Goal: Information Seeking & Learning: Learn about a topic

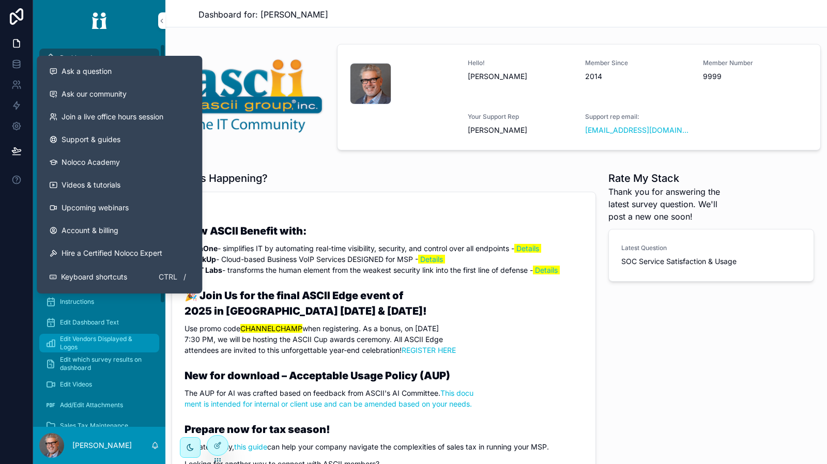
scroll to position [187, 0]
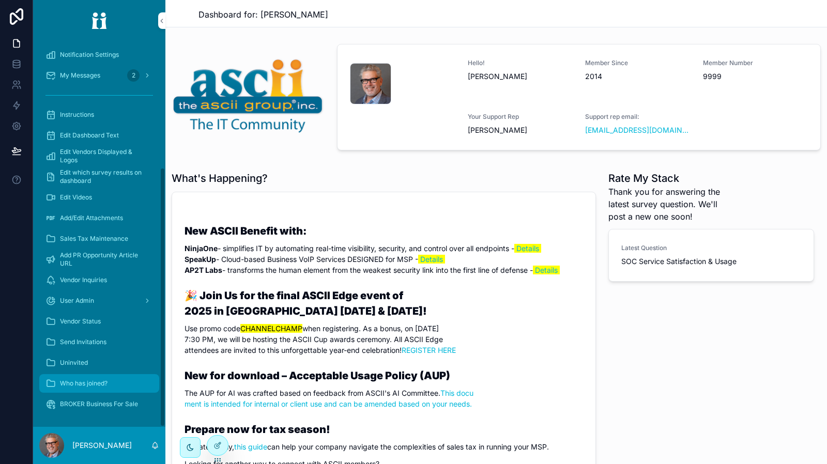
click at [109, 388] on div "Who has joined?" at bounding box center [98, 383] width 107 height 17
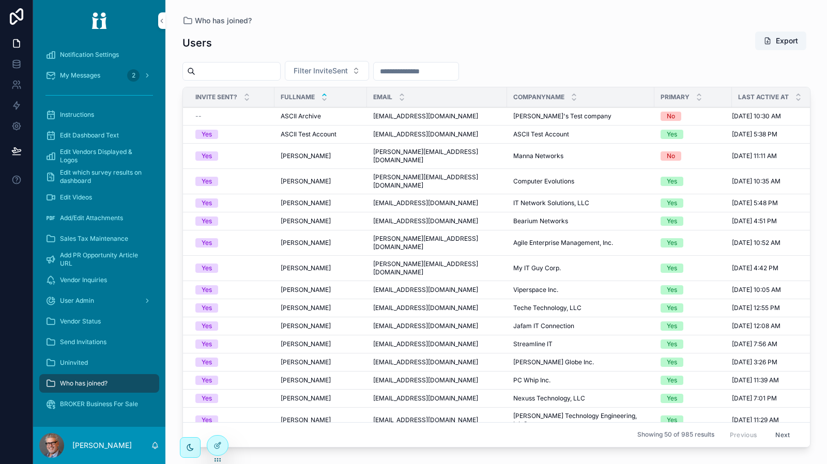
click at [523, 36] on div "Users Export" at bounding box center [496, 43] width 628 height 24
click at [109, 283] on div "Vendor Inquiries" at bounding box center [98, 280] width 107 height 17
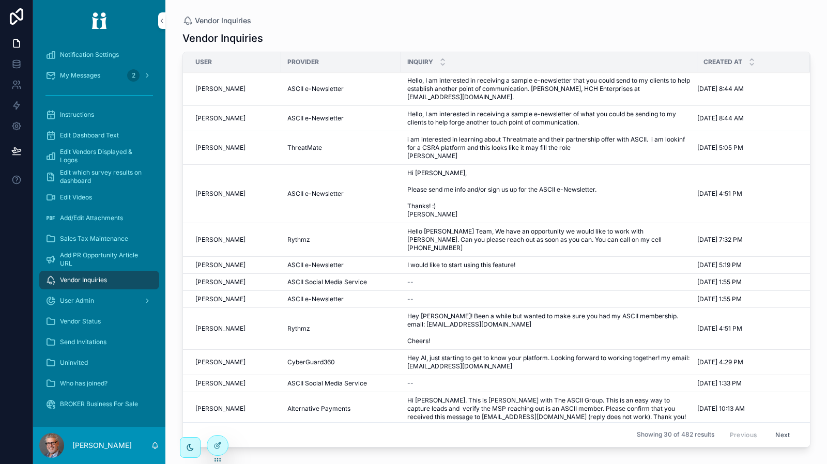
click at [778, 427] on button "Next" at bounding box center [782, 435] width 29 height 16
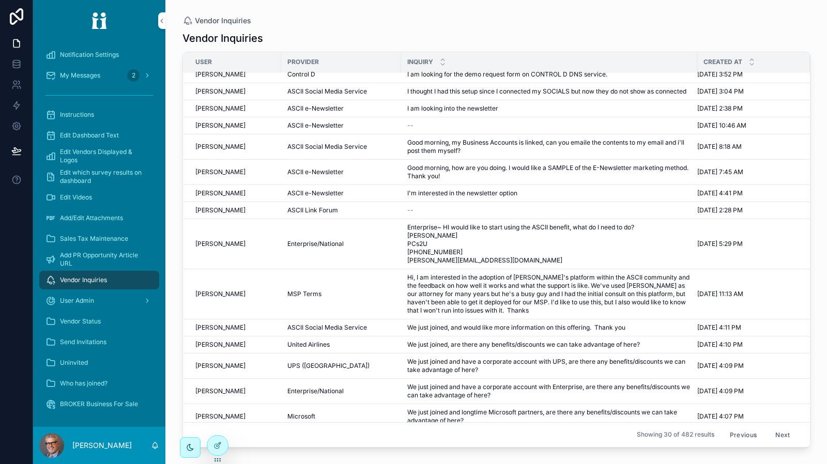
scroll to position [103, 0]
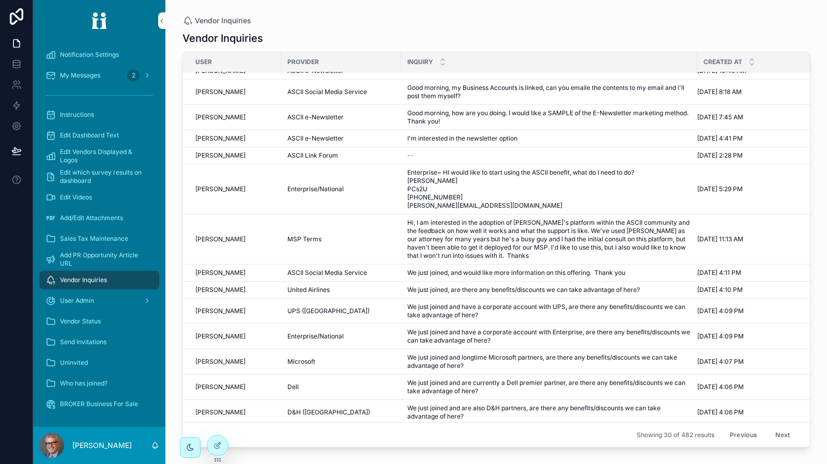
click at [745, 429] on button "Previous" at bounding box center [742, 435] width 41 height 16
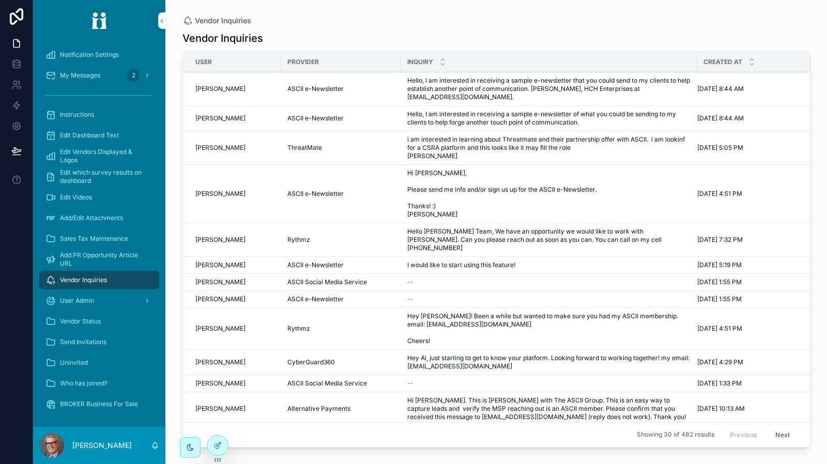
click at [773, 428] on button "Next" at bounding box center [782, 435] width 29 height 16
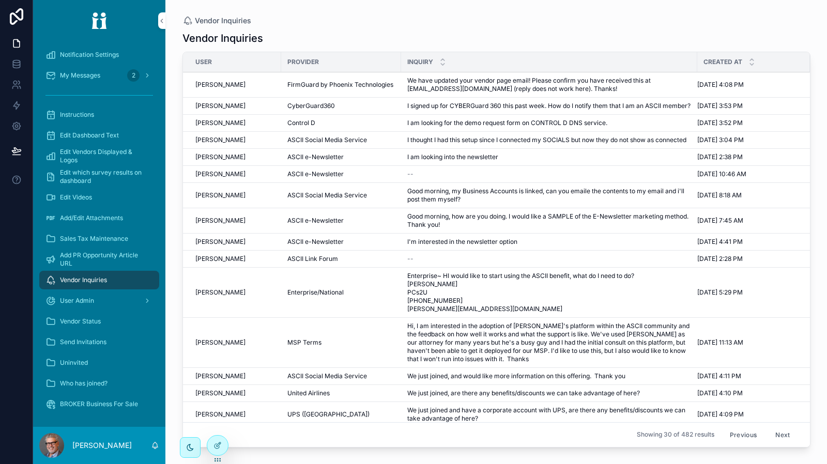
click at [729, 427] on button "Previous" at bounding box center [742, 435] width 41 height 16
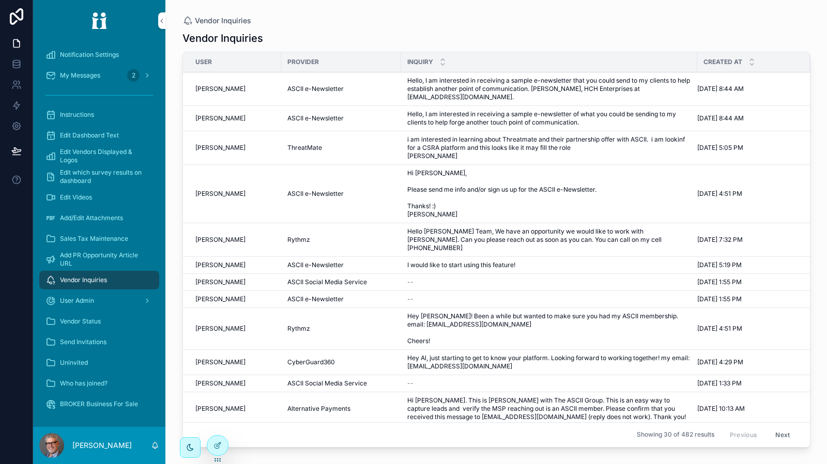
click at [772, 427] on button "Next" at bounding box center [782, 435] width 29 height 16
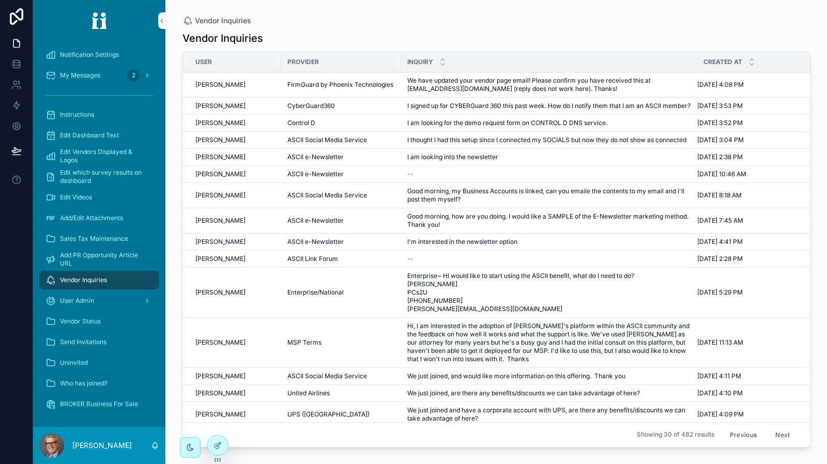
click at [774, 427] on button "Next" at bounding box center [782, 435] width 29 height 16
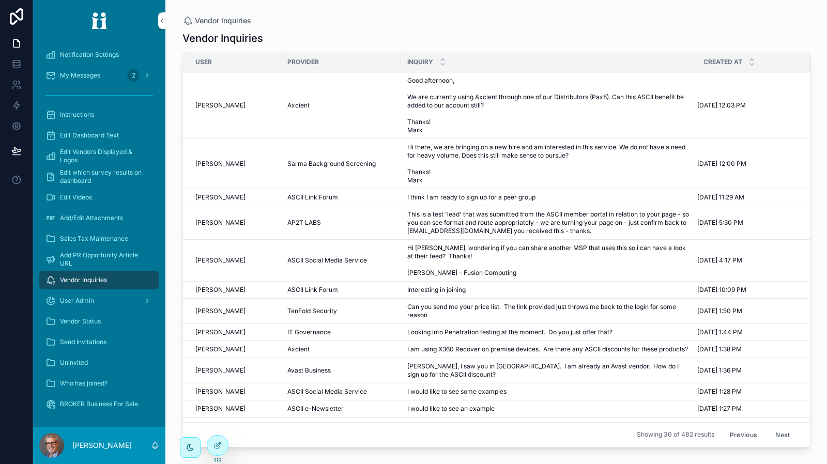
click at [780, 428] on button "Next" at bounding box center [782, 435] width 29 height 16
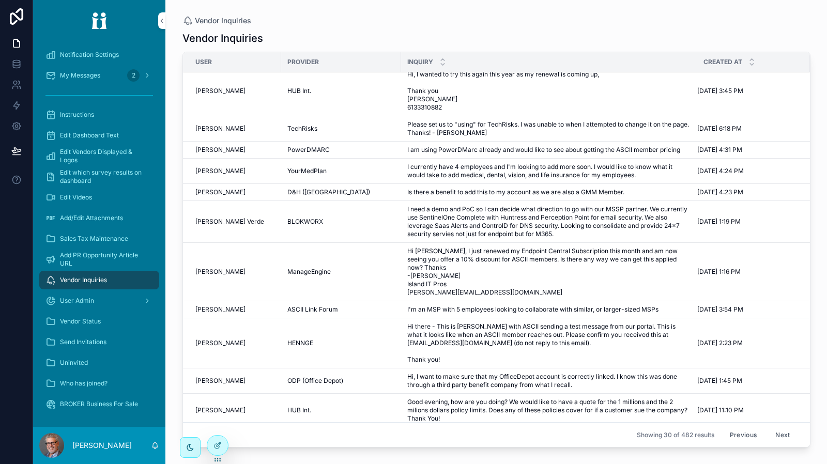
scroll to position [429, 0]
click at [770, 427] on button "Next" at bounding box center [782, 435] width 29 height 16
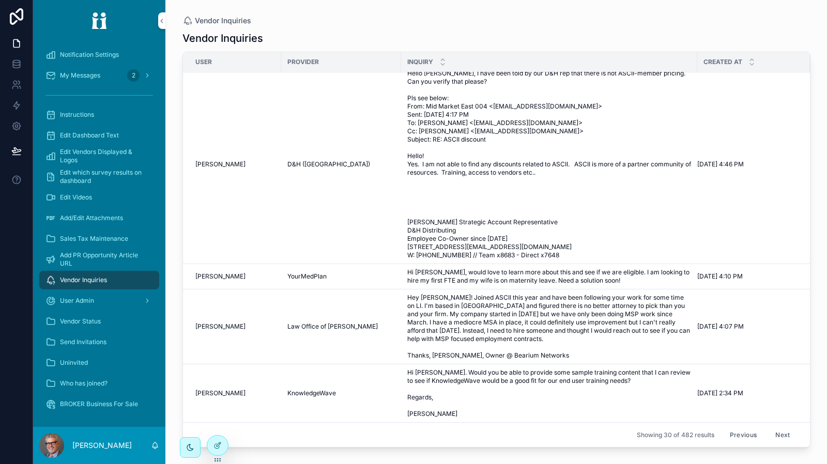
scroll to position [952, 0]
click at [768, 427] on button "Next" at bounding box center [782, 435] width 29 height 16
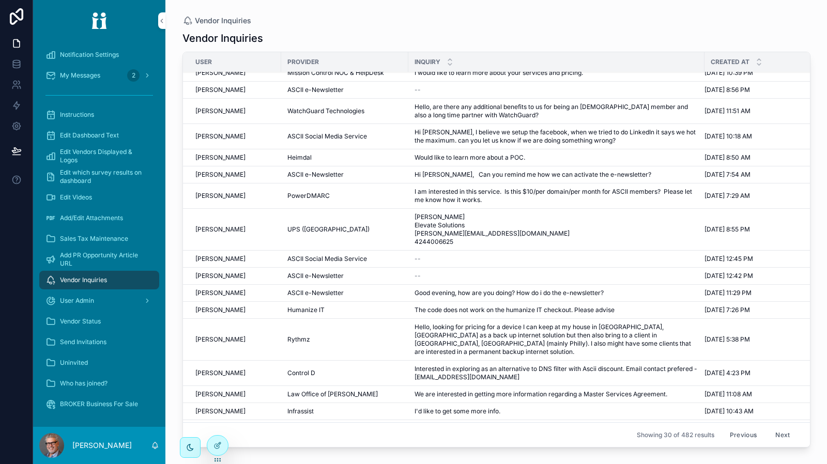
scroll to position [387, 0]
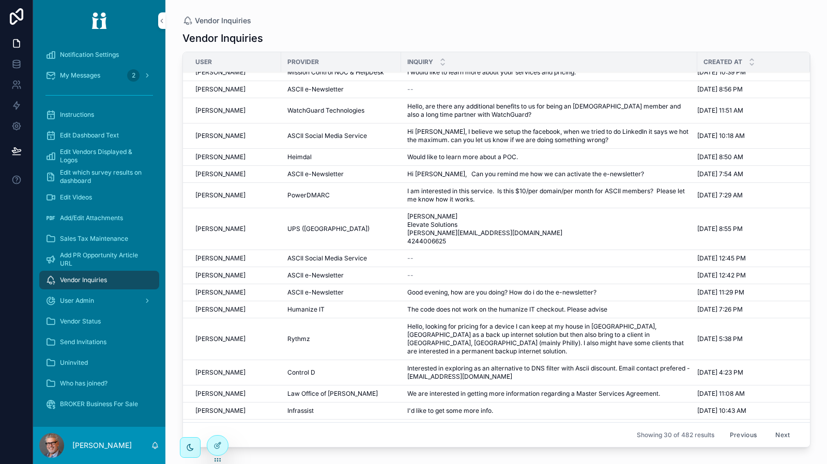
click at [774, 427] on button "Next" at bounding box center [782, 435] width 29 height 16
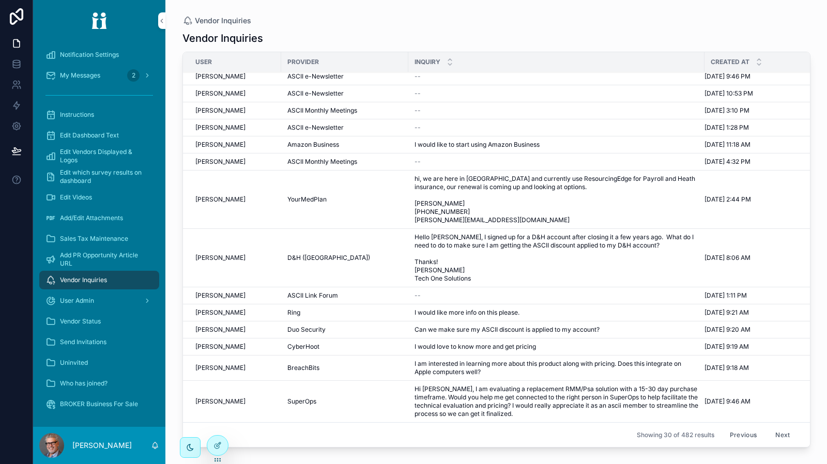
scroll to position [346, 0]
click at [776, 428] on button "Next" at bounding box center [782, 435] width 29 height 16
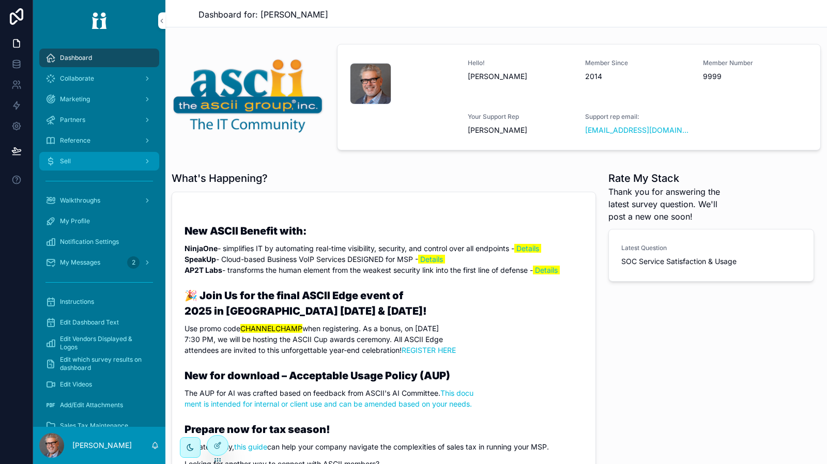
click at [104, 153] on div "Sell" at bounding box center [98, 161] width 107 height 17
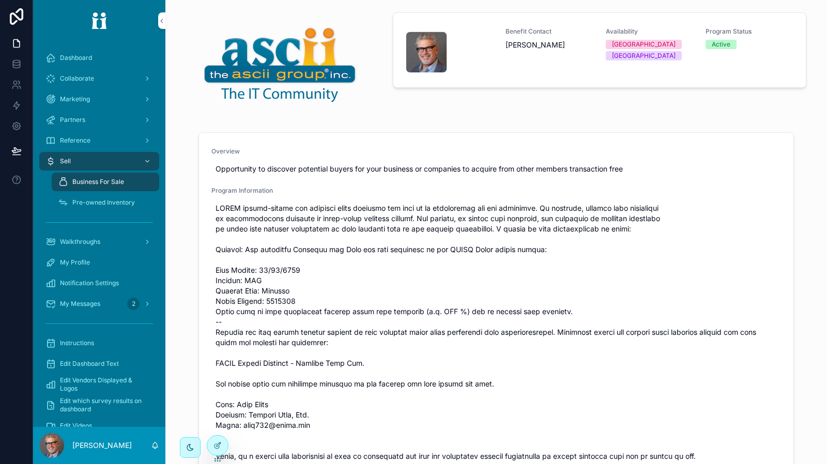
click at [118, 183] on span "Business For Sale" at bounding box center [98, 182] width 52 height 8
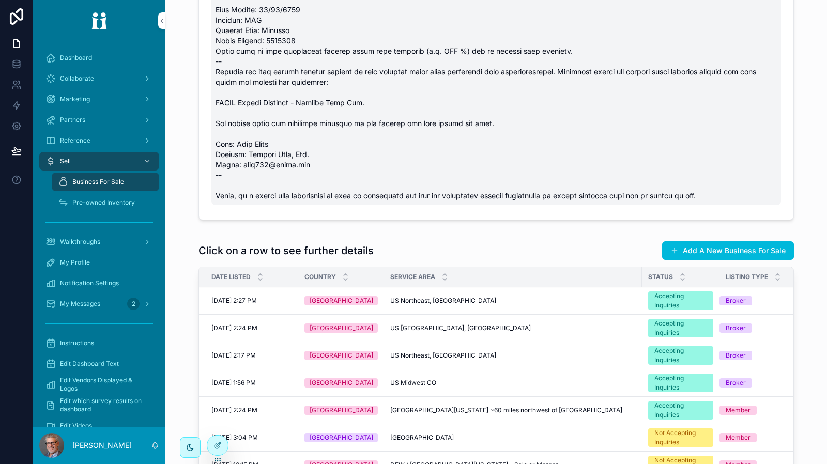
scroll to position [310, 0]
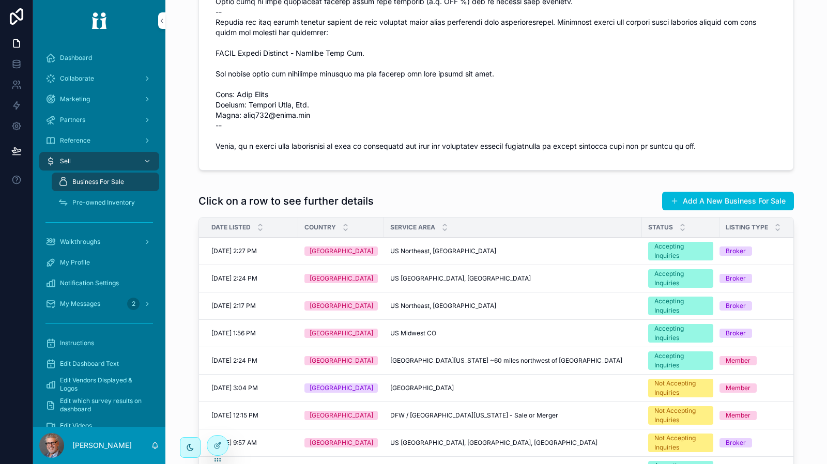
click at [390, 251] on span "US Northeast, PA" at bounding box center [443, 251] width 106 height 8
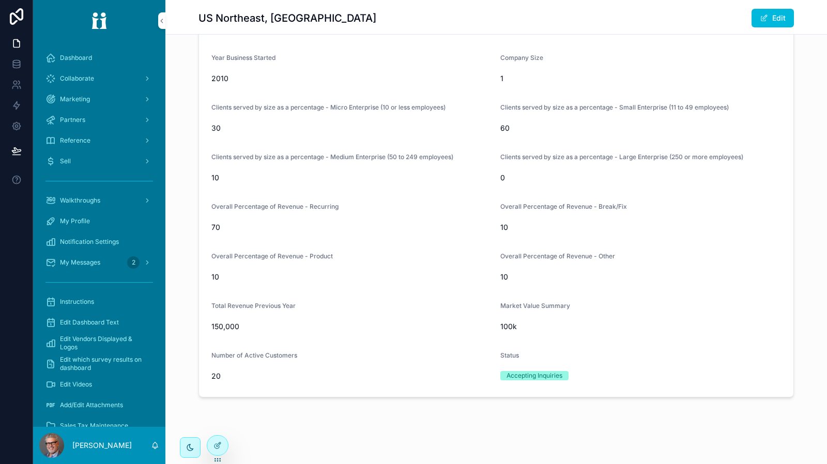
scroll to position [88, 0]
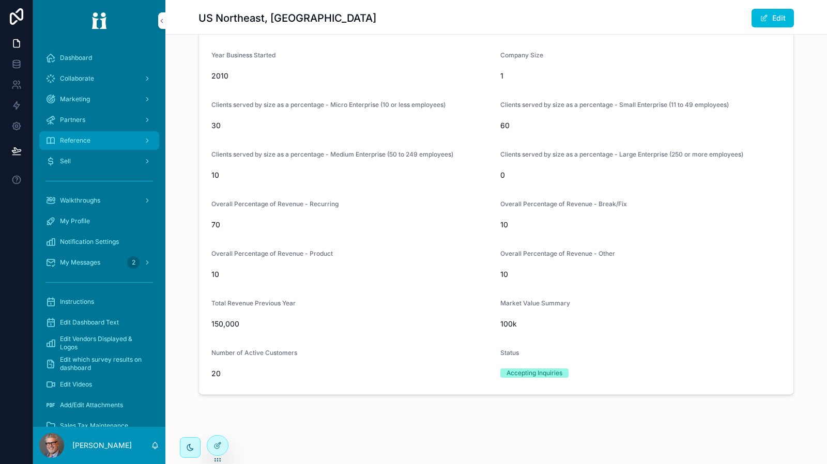
click at [107, 144] on div "Reference" at bounding box center [98, 140] width 107 height 17
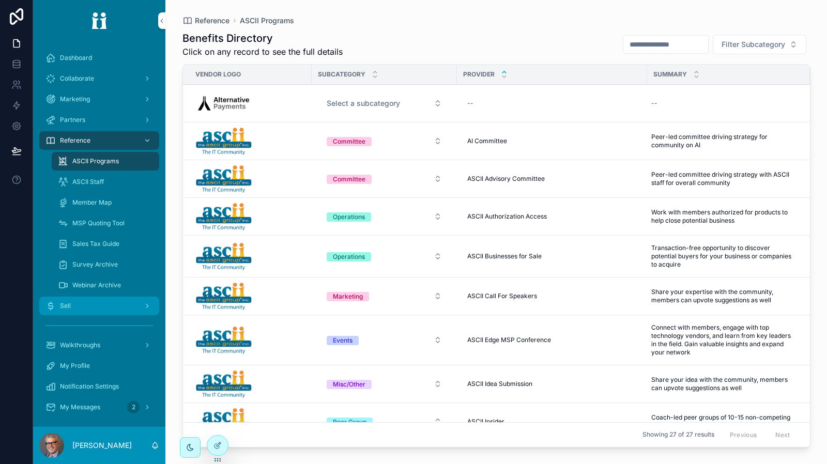
click at [105, 300] on div "Sell" at bounding box center [98, 306] width 107 height 17
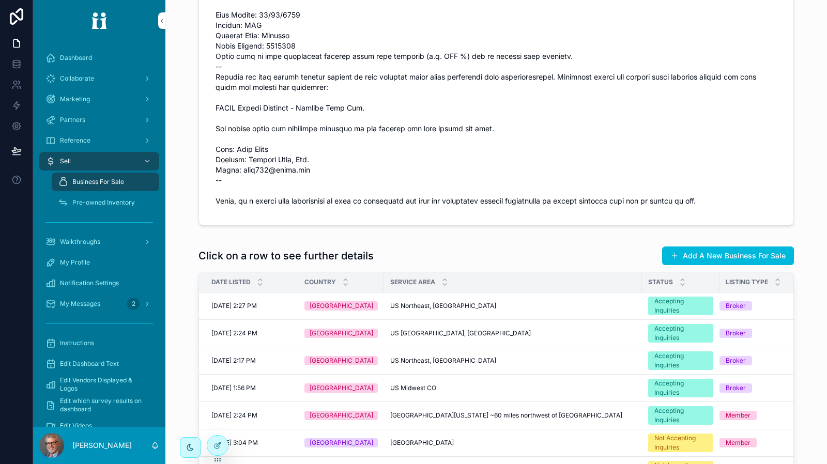
scroll to position [362, 0]
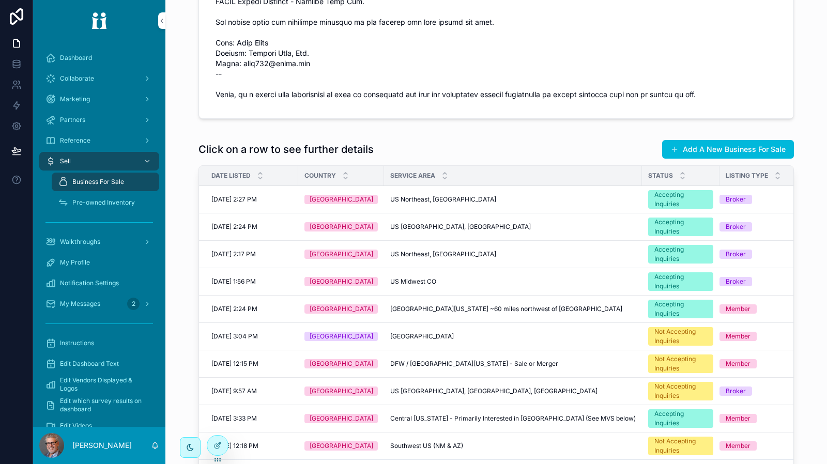
click at [418, 253] on span "US Northeast, PA" at bounding box center [443, 254] width 106 height 8
